Goal: Task Accomplishment & Management: Manage account settings

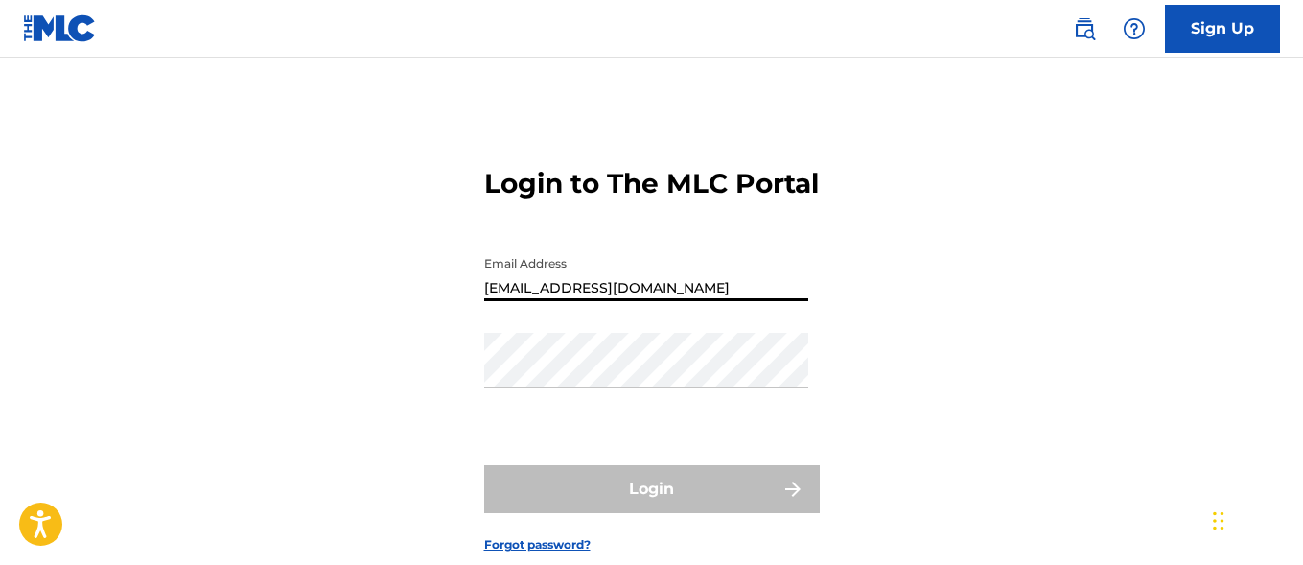
type input "[EMAIL_ADDRESS][DOMAIN_NAME]"
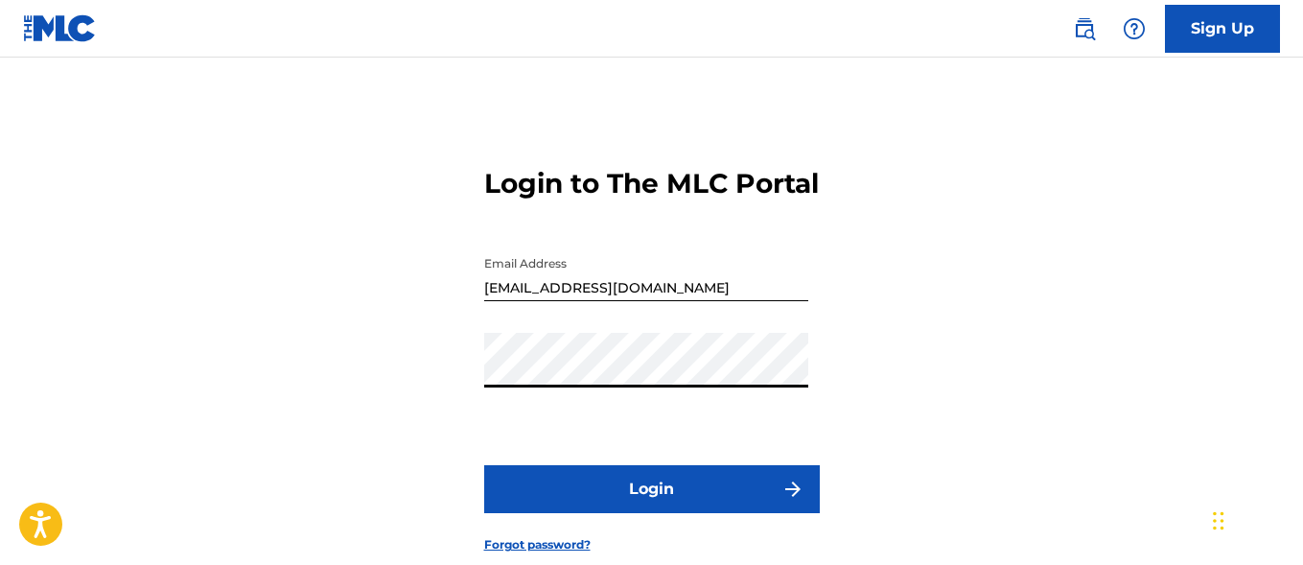
click at [651, 513] on button "Login" at bounding box center [652, 489] width 336 height 48
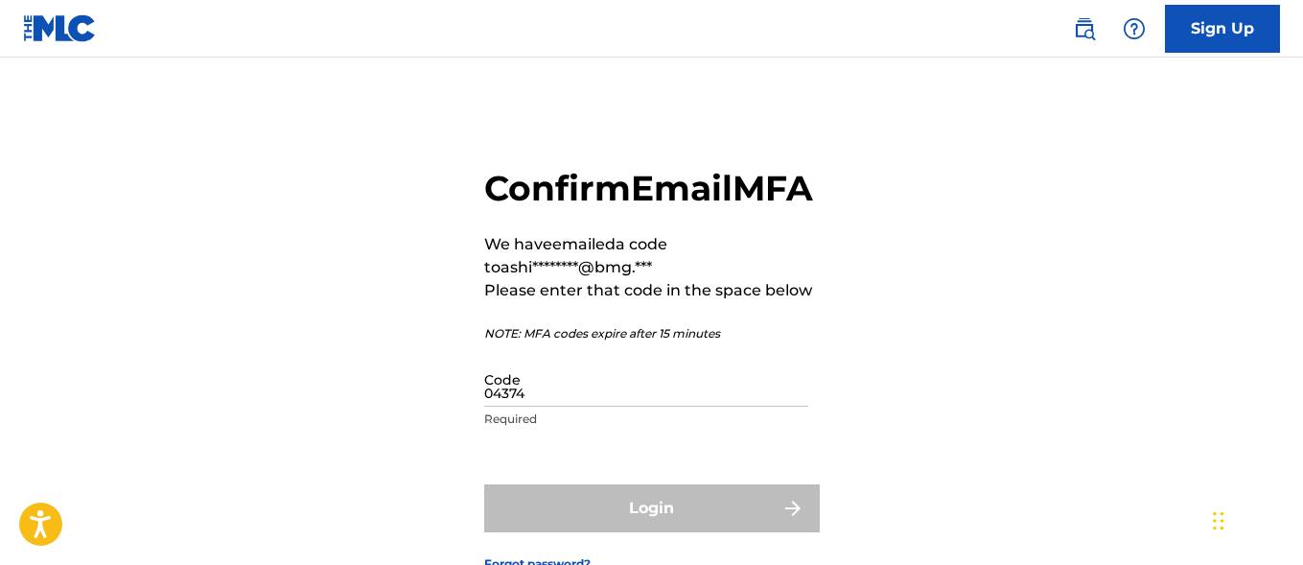
type input "043747"
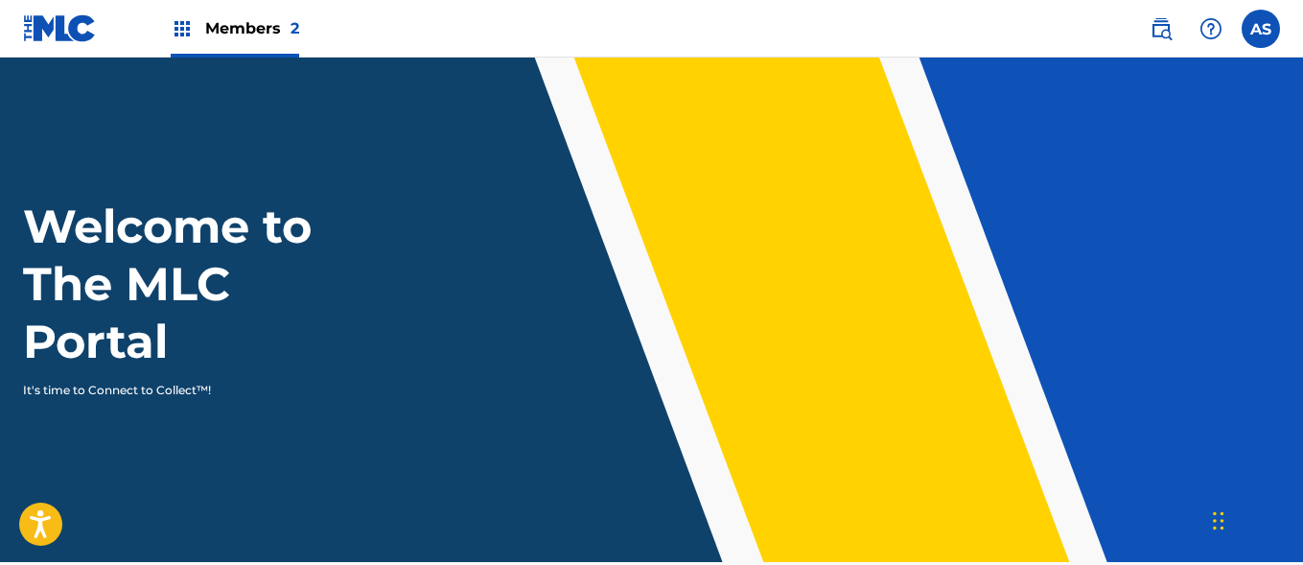
click at [182, 29] on img at bounding box center [182, 28] width 23 height 23
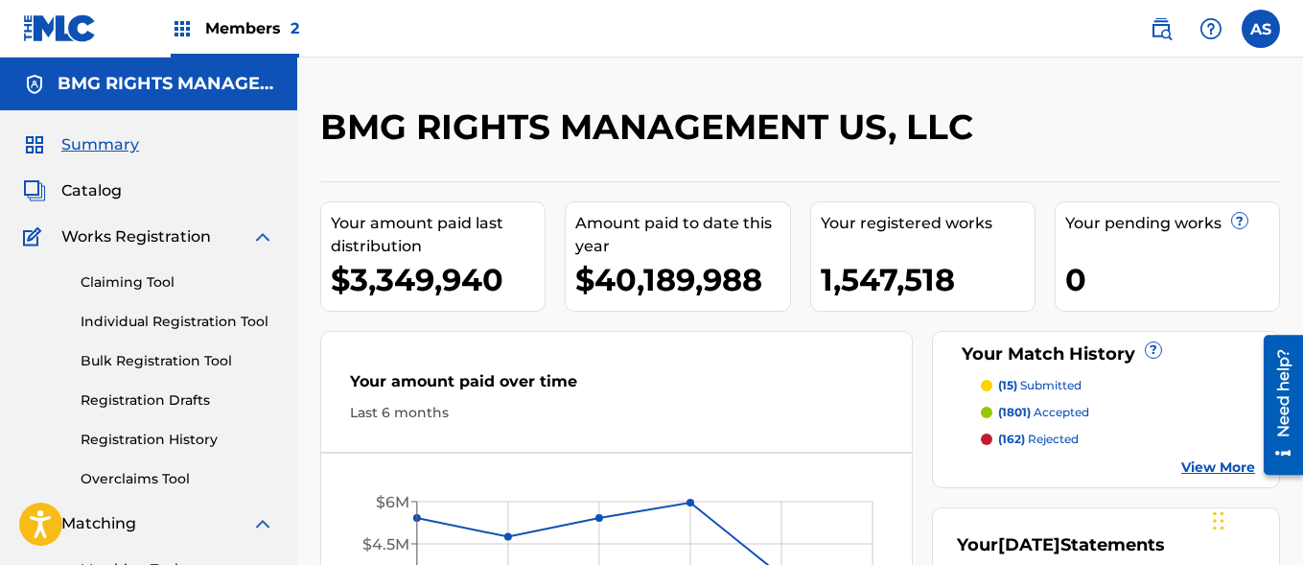
scroll to position [416, 0]
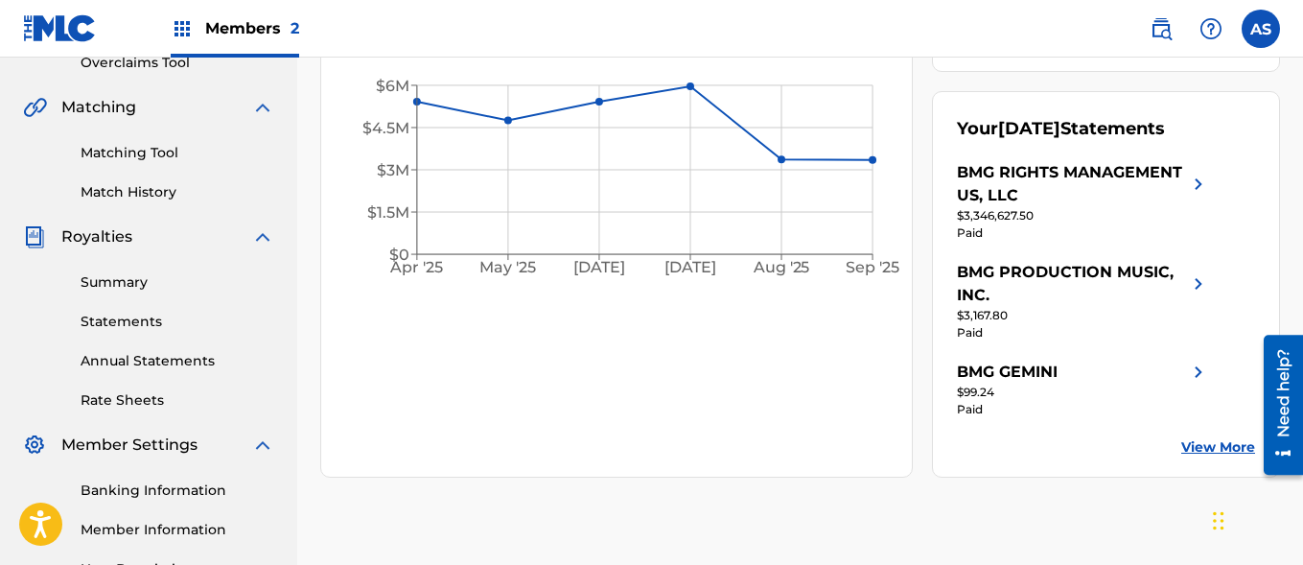
click at [177, 282] on link "Summary" at bounding box center [178, 282] width 194 height 20
